Goal: Task Accomplishment & Management: Use online tool/utility

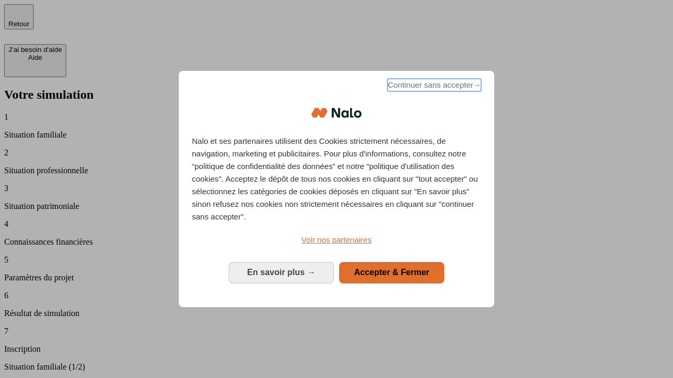
click at [433, 87] on span "Continuer sans accepter →" at bounding box center [434, 85] width 94 height 13
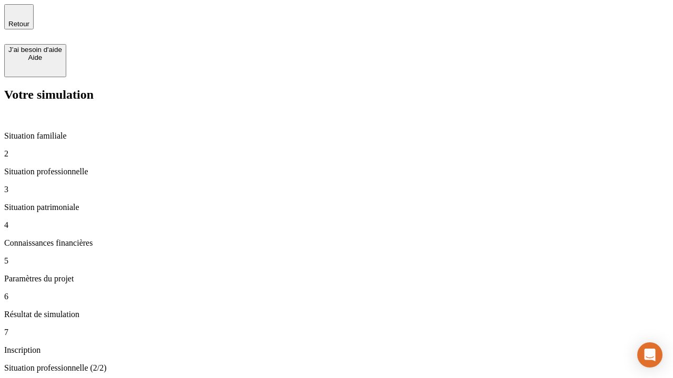
type input "70 000"
type input "1 000"
